Goal: Task Accomplishment & Management: Manage account settings

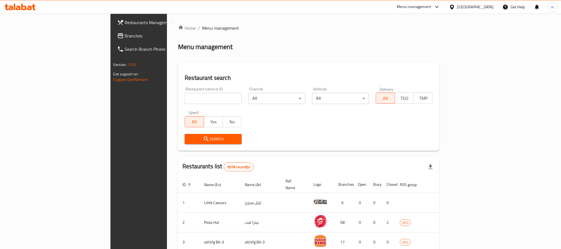
click at [125, 35] on span "Branches" at bounding box center [162, 35] width 75 height 7
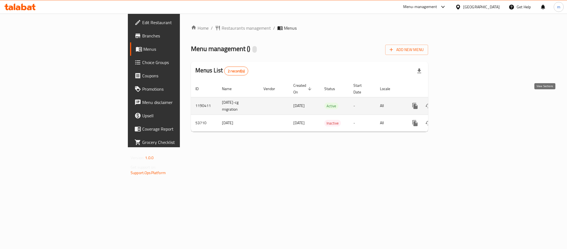
click at [458, 102] on icon "enhanced table" at bounding box center [455, 105] width 7 height 7
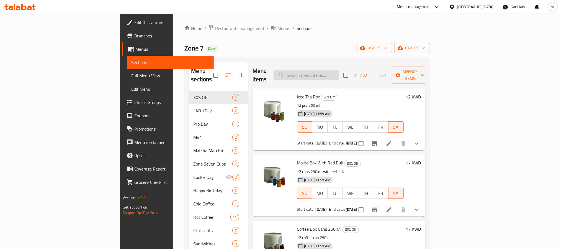
click at [334, 75] on input "search" at bounding box center [306, 75] width 65 height 10
paste input "Mojito Box No Redbull"
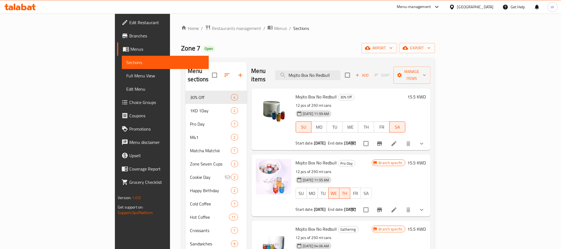
type input "Mojito Box No Redbull"
click at [375, 93] on h6 "Mojito Box No Redbull 30% Off" at bounding box center [351, 97] width 110 height 8
click at [397, 140] on icon at bounding box center [394, 143] width 7 height 7
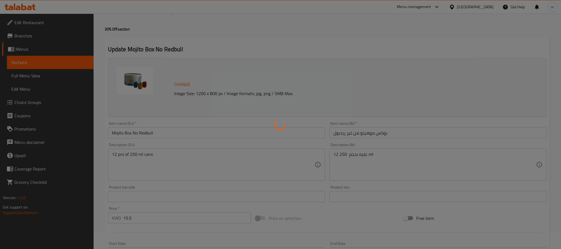
scroll to position [4, 0]
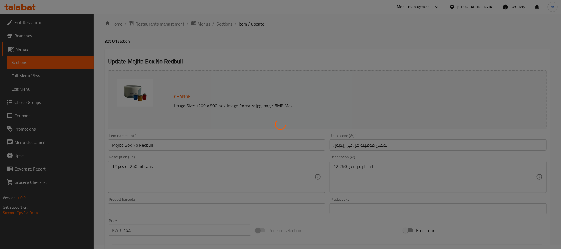
type input "شكل البوكس"
type input "1"
type input "اختيارك من الموهيتو الأول:"
type input "0"
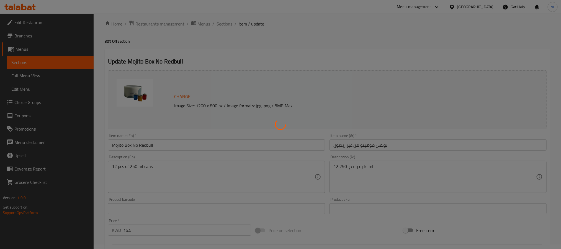
type input "3"
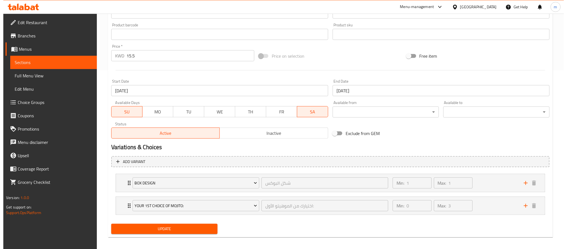
scroll to position [183, 0]
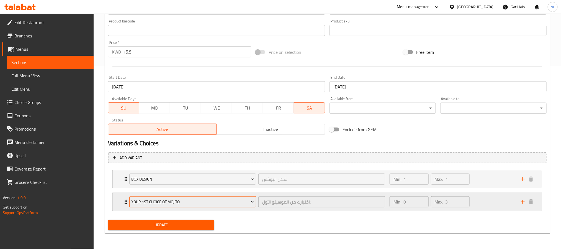
click at [238, 201] on span "Your 1ST Choice Of Mojito:" at bounding box center [192, 201] width 123 height 7
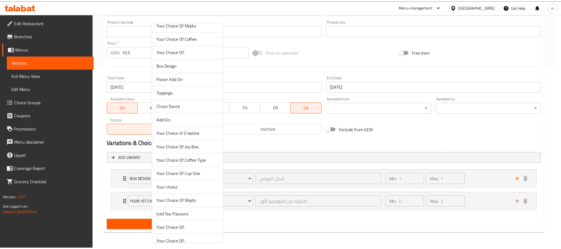
scroll to position [166, 0]
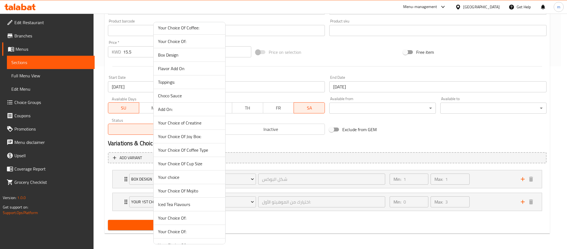
click at [286, 232] on div at bounding box center [283, 124] width 567 height 249
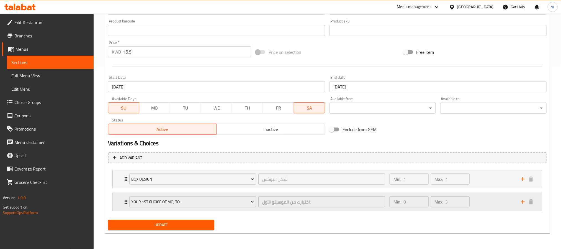
click at [123, 202] on icon "Expand" at bounding box center [126, 201] width 7 height 7
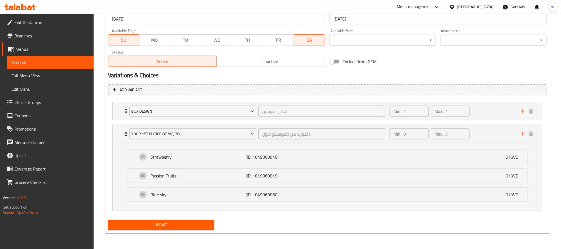
scroll to position [252, 0]
click at [398, 133] on div "Min: 0 ​" at bounding box center [409, 133] width 39 height 11
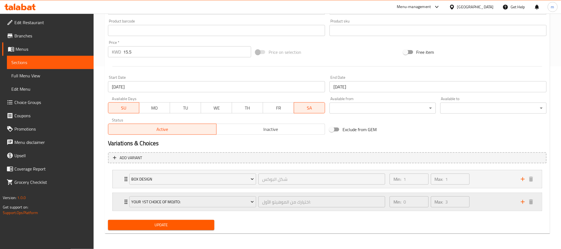
click at [441, 206] on div "Max: 3 ​" at bounding box center [450, 201] width 39 height 11
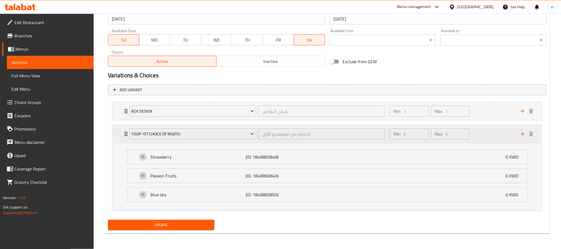
click at [477, 136] on div "Min: 0 ​ Max: 3 ​" at bounding box center [451, 134] width 131 height 18
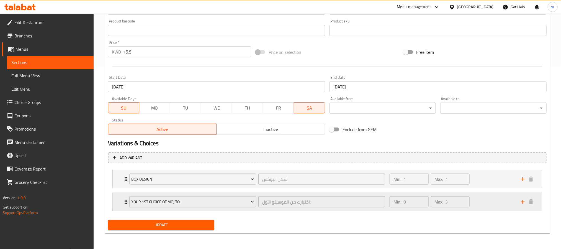
scroll to position [183, 0]
click at [554, 128] on div "Home / Restaurants management / Menus / Sections / item / update 30% Off sectio…" at bounding box center [327, 40] width 467 height 418
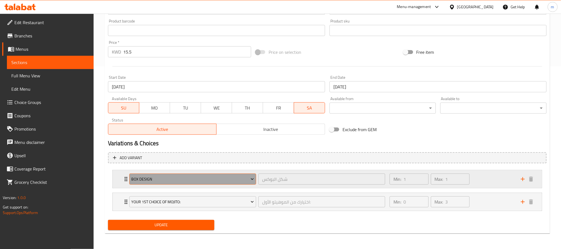
click at [199, 180] on span "Box Design" at bounding box center [192, 179] width 123 height 7
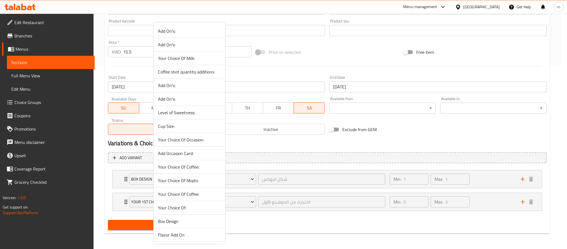
click at [266, 153] on div at bounding box center [283, 124] width 567 height 249
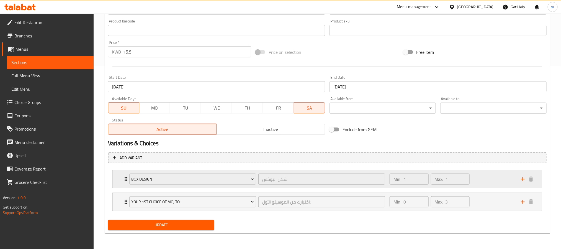
click at [124, 176] on icon "Expand" at bounding box center [126, 179] width 7 height 7
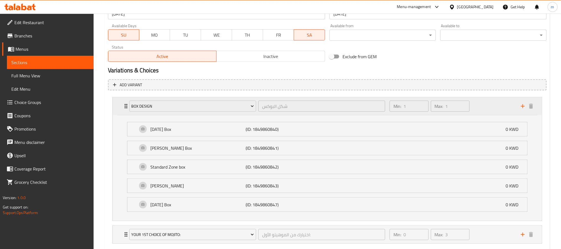
scroll to position [266, 0]
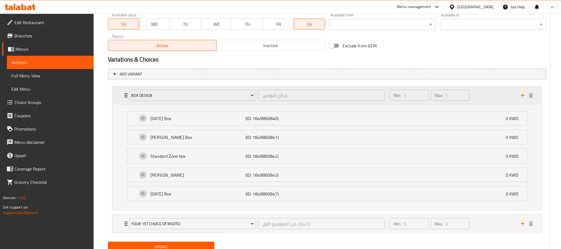
click at [124, 92] on icon "Expand" at bounding box center [126, 95] width 7 height 7
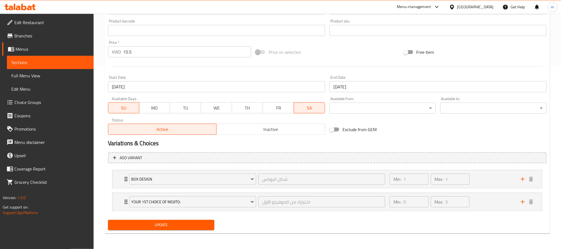
scroll to position [183, 0]
click at [407, 141] on h2 "Variations & Choices" at bounding box center [327, 143] width 439 height 8
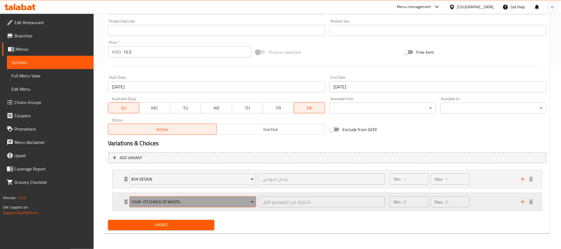
click at [195, 205] on span "Your 1ST Choice Of Mojito:" at bounding box center [192, 201] width 123 height 7
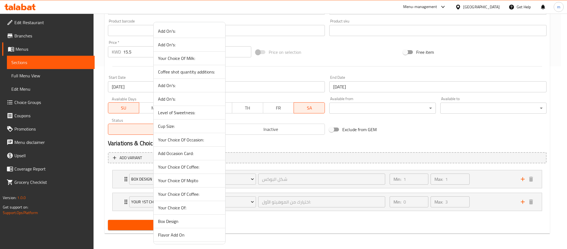
click at [291, 225] on div at bounding box center [283, 124] width 567 height 249
